Goal: Navigation & Orientation: Find specific page/section

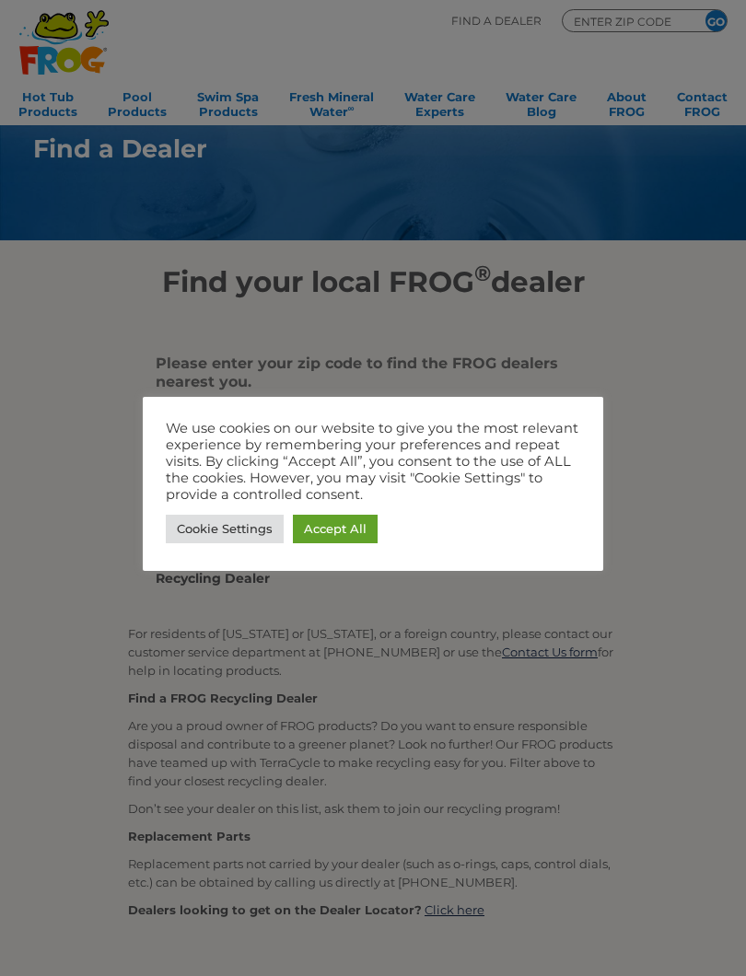
click at [336, 527] on link "Accept All" at bounding box center [335, 529] width 85 height 29
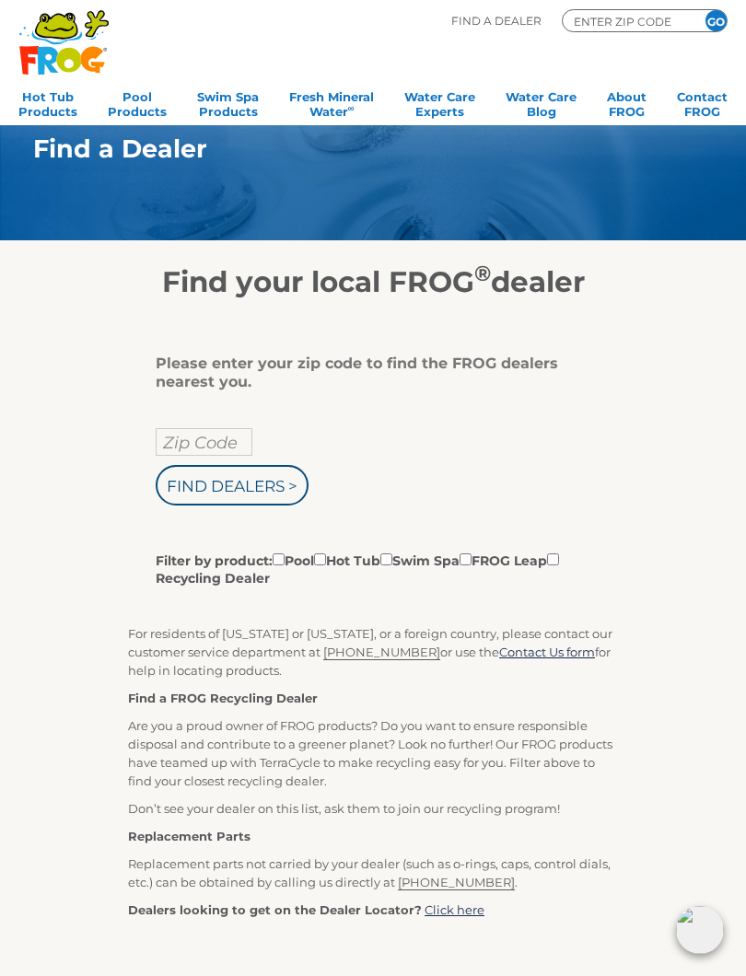
click at [223, 447] on input "Zip Code" at bounding box center [204, 442] width 97 height 28
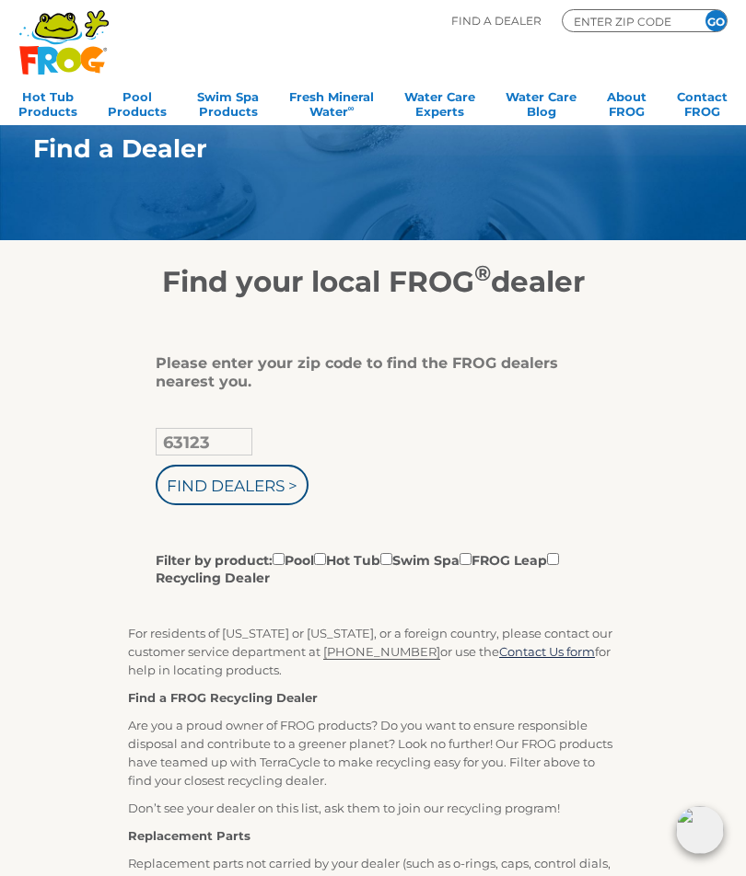
type input "63123"
click at [273, 493] on input "Find Dealers >" at bounding box center [232, 485] width 153 height 41
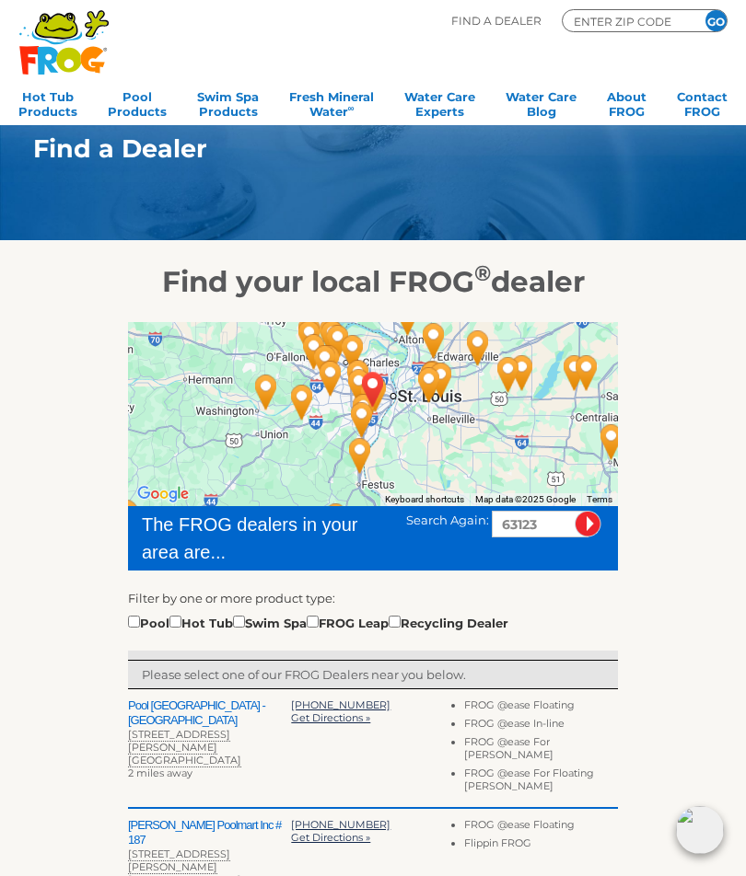
click at [140, 620] on input "checkbox" at bounding box center [134, 622] width 12 height 12
checkbox input "true"
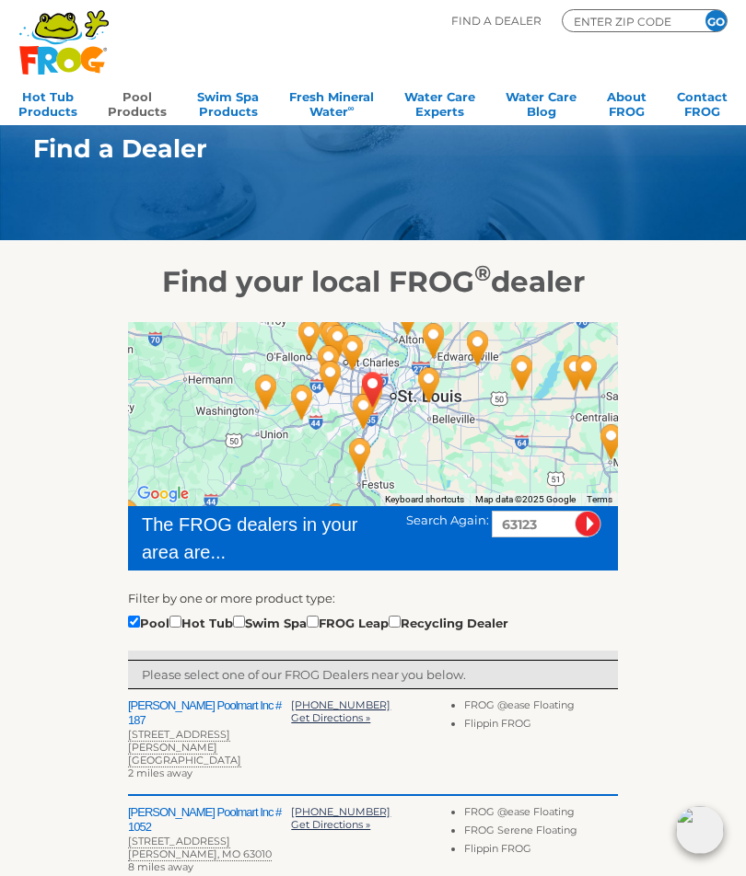
click at [137, 101] on link "Pool Products" at bounding box center [137, 102] width 59 height 37
